Goal: Transaction & Acquisition: Purchase product/service

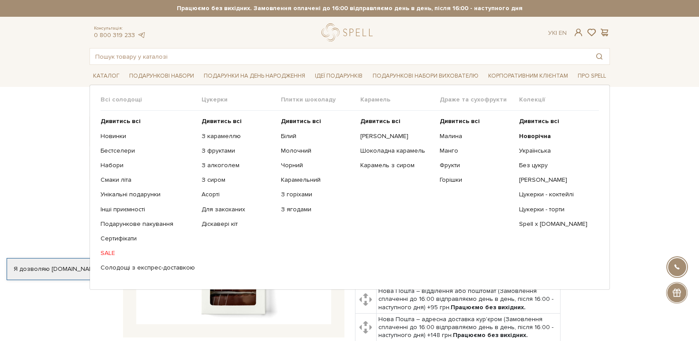
click at [107, 251] on link "SALE" at bounding box center [148, 253] width 94 height 8
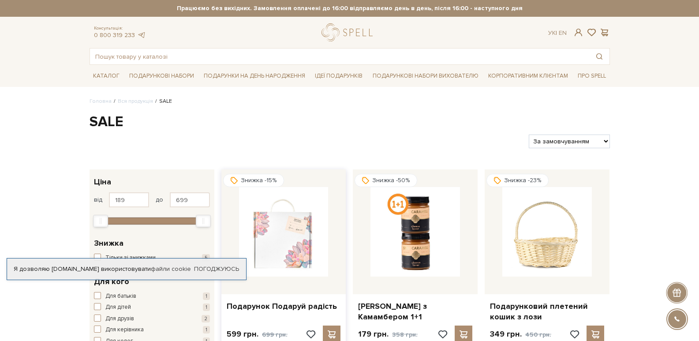
scroll to position [132, 0]
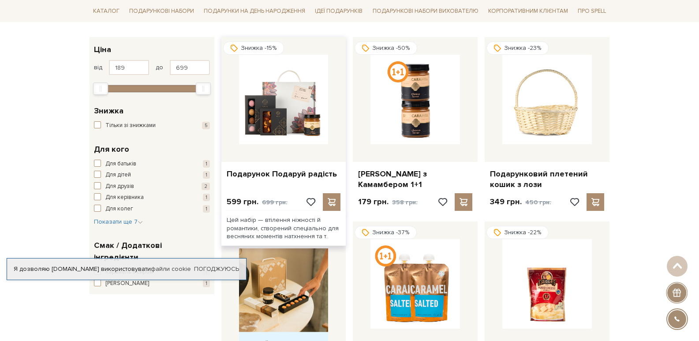
click at [287, 160] on div at bounding box center [283, 99] width 125 height 125
drag, startPoint x: 287, startPoint y: 166, endPoint x: 287, endPoint y: 170, distance: 4.4
click at [287, 169] on div "Подарунок Подаруй радість" at bounding box center [283, 172] width 125 height 21
click at [287, 173] on link "Подарунок Подаруй радість" at bounding box center [284, 174] width 114 height 10
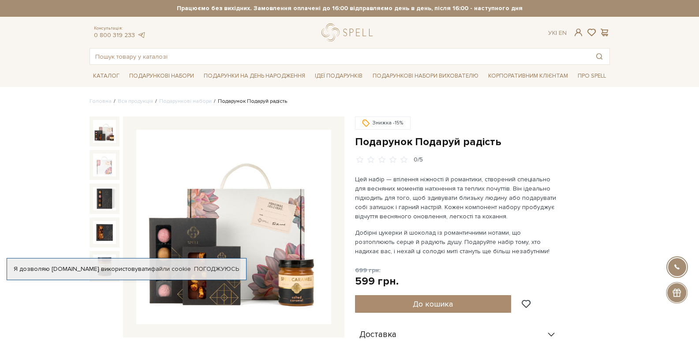
scroll to position [88, 0]
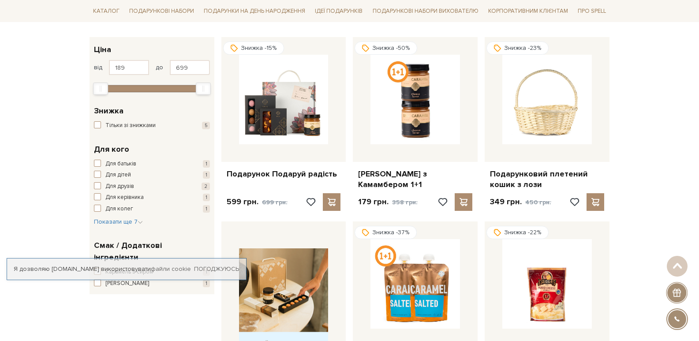
scroll to position [132, 0]
